Goal: Communication & Community: Ask a question

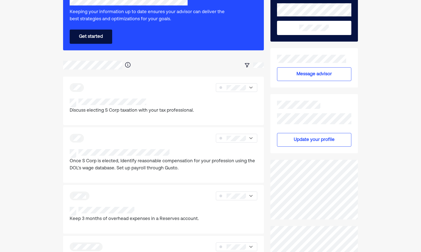
scroll to position [47, 0]
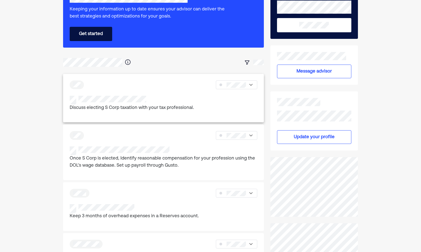
click at [183, 99] on div at bounding box center [132, 100] width 124 height 9
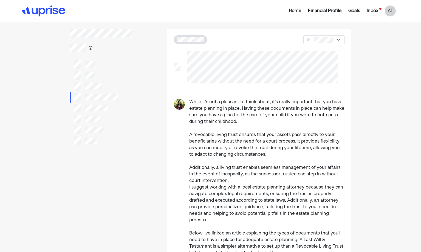
click at [295, 8] on div "Home" at bounding box center [294, 11] width 13 height 7
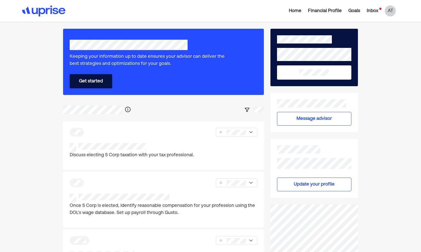
click at [305, 121] on button "Message advisor" at bounding box center [314, 119] width 75 height 14
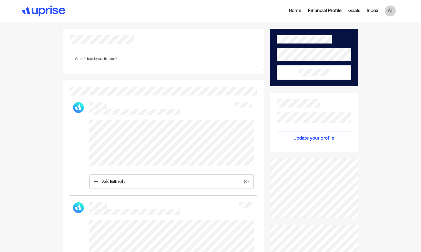
click at [293, 10] on div "Home" at bounding box center [294, 11] width 13 height 7
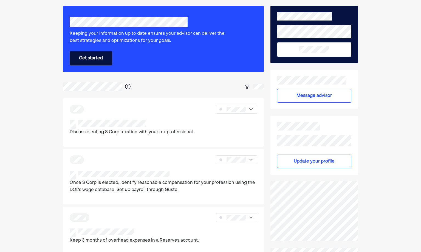
scroll to position [35, 0]
